Goal: Complete application form

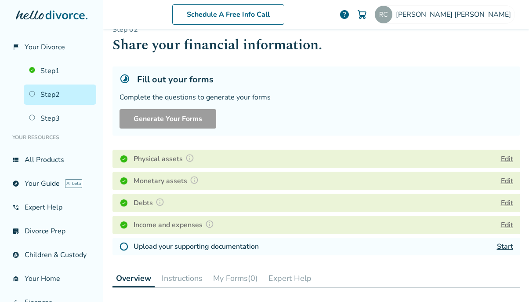
scroll to position [61, 0]
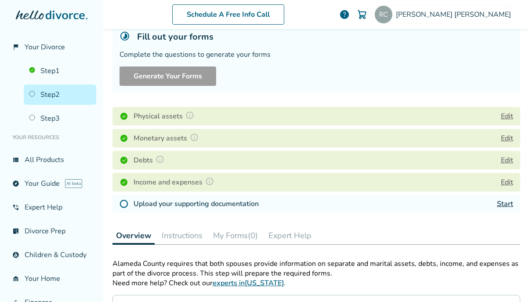
click at [507, 200] on link "Start" at bounding box center [505, 204] width 16 height 10
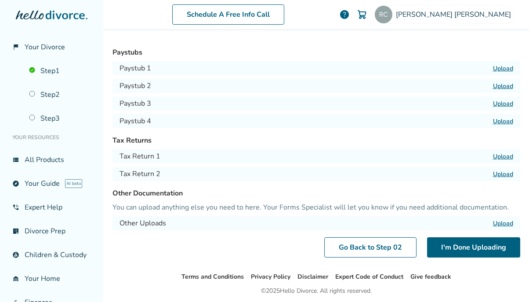
scroll to position [43, 0]
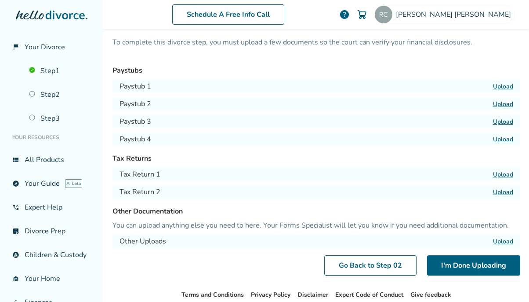
click at [501, 86] on label "Upload" at bounding box center [503, 86] width 20 height 8
click at [0, 0] on input "Upload" at bounding box center [0, 0] width 0 height 0
click at [497, 174] on label "Upload" at bounding box center [503, 174] width 20 height 8
click at [0, 0] on input "Upload" at bounding box center [0, 0] width 0 height 0
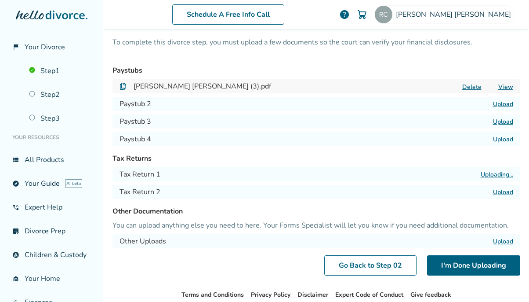
click at [500, 193] on label "Upload" at bounding box center [503, 192] width 20 height 8
click at [0, 0] on input "Upload" at bounding box center [0, 0] width 0 height 0
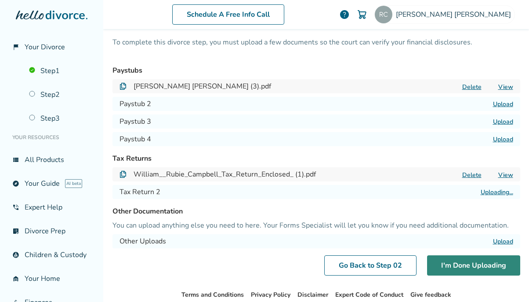
click at [450, 268] on button "I'm Done Uploading" at bounding box center [473, 265] width 93 height 20
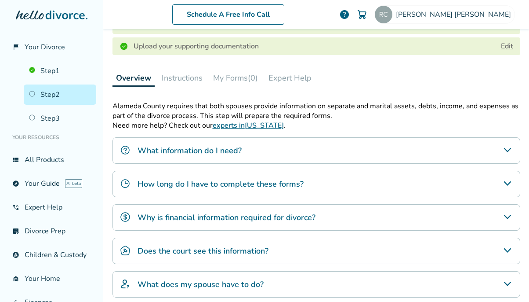
scroll to position [242, 0]
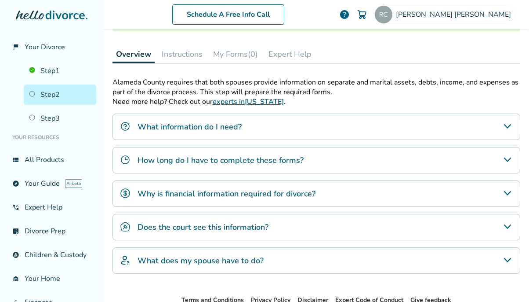
click at [357, 268] on div "What does my spouse have to do?" at bounding box center [317, 260] width 408 height 26
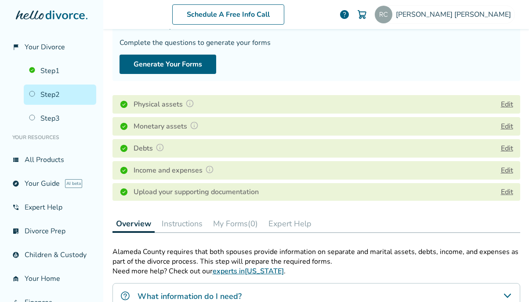
scroll to position [0, 0]
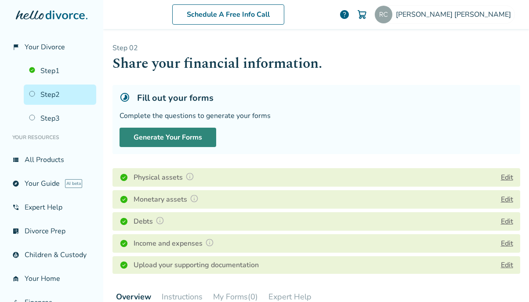
click at [187, 138] on button "Generate Your Forms" at bounding box center [168, 137] width 97 height 19
